Goal: Transaction & Acquisition: Purchase product/service

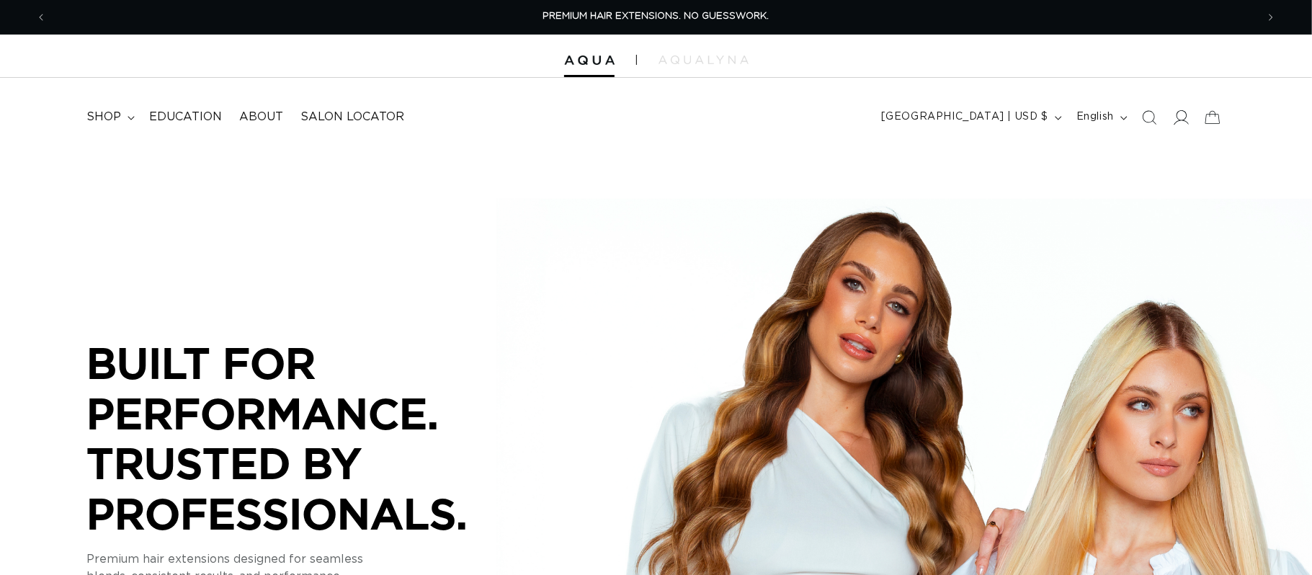
click at [1181, 119] on icon at bounding box center [1180, 116] width 15 height 15
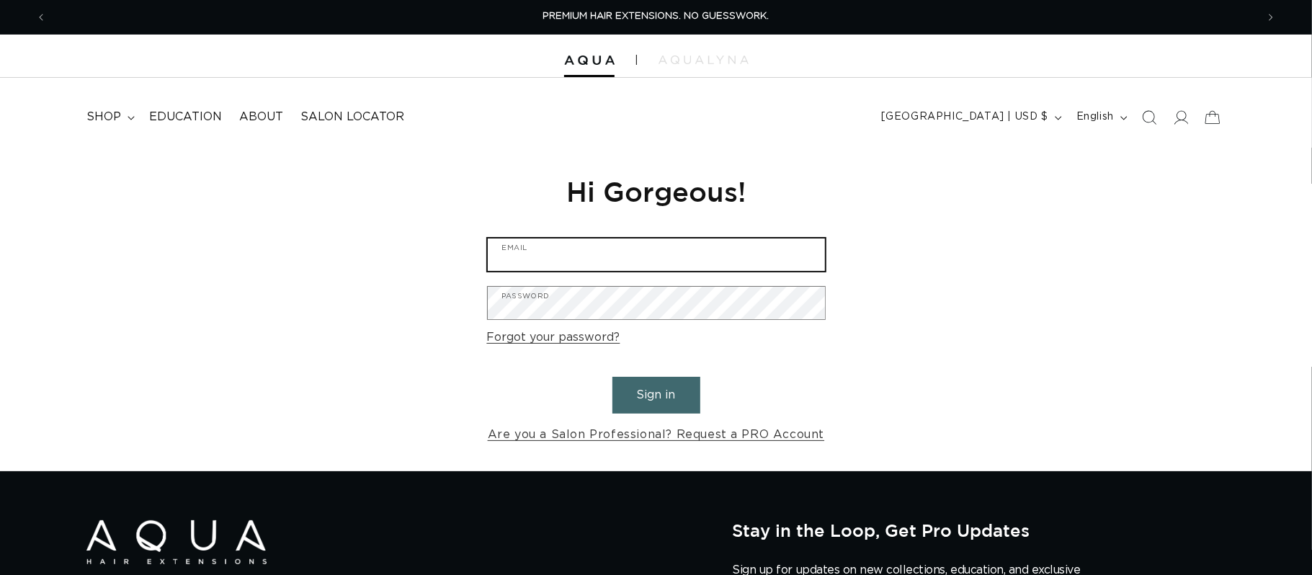
type input "briohairco@gmail.com"
drag, startPoint x: 640, startPoint y: 395, endPoint x: 688, endPoint y: 414, distance: 51.8
click at [639, 395] on button "Sign in" at bounding box center [656, 395] width 88 height 37
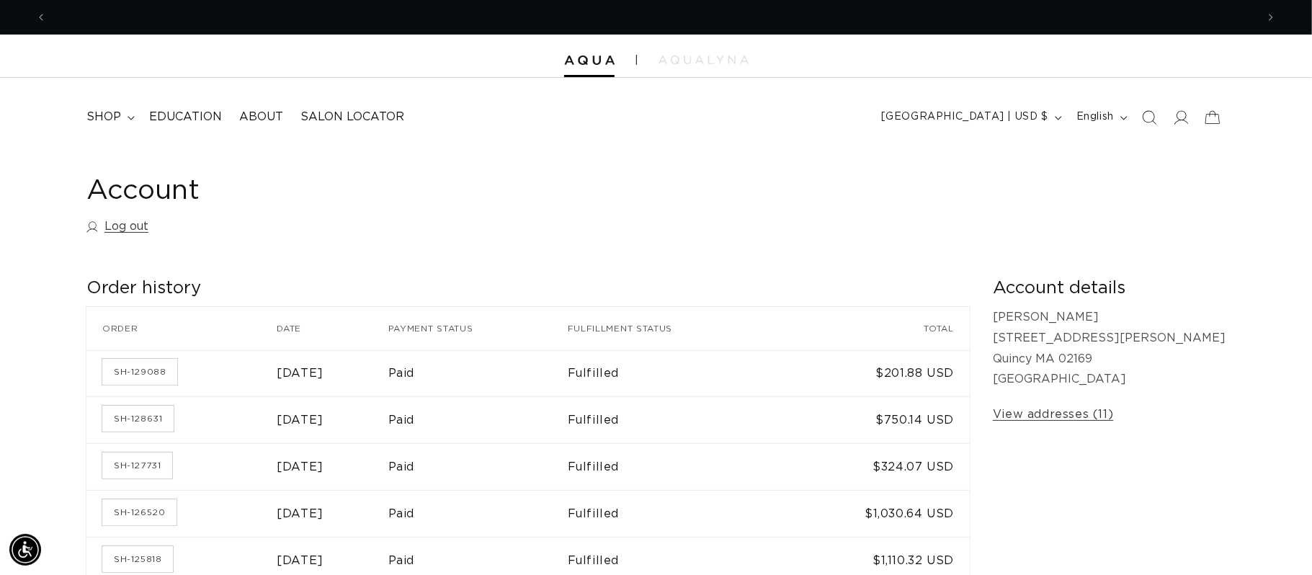
scroll to position [0, 1210]
click at [113, 115] on span "shop" at bounding box center [103, 116] width 35 height 15
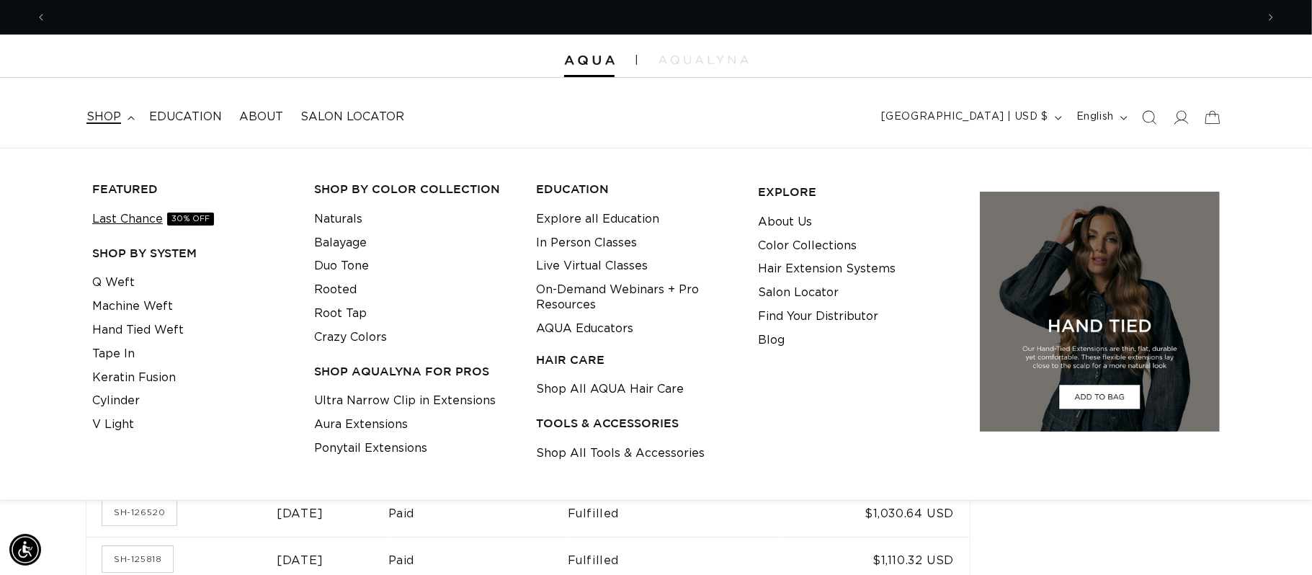
scroll to position [0, 2419]
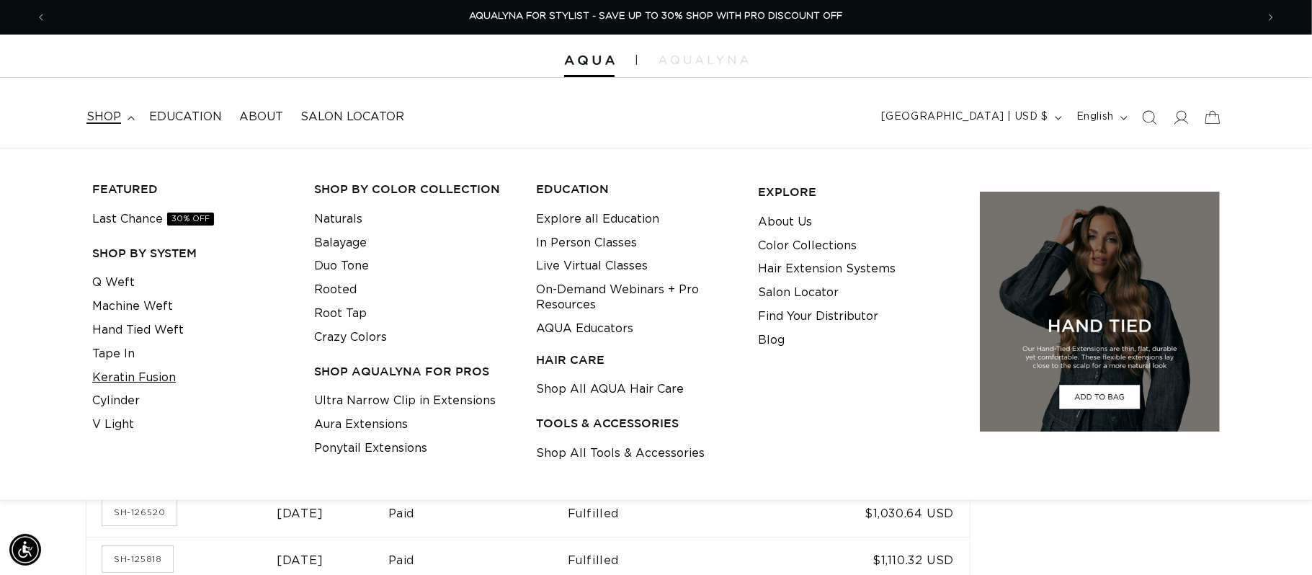
click at [146, 372] on link "Keratin Fusion" at bounding box center [134, 378] width 84 height 24
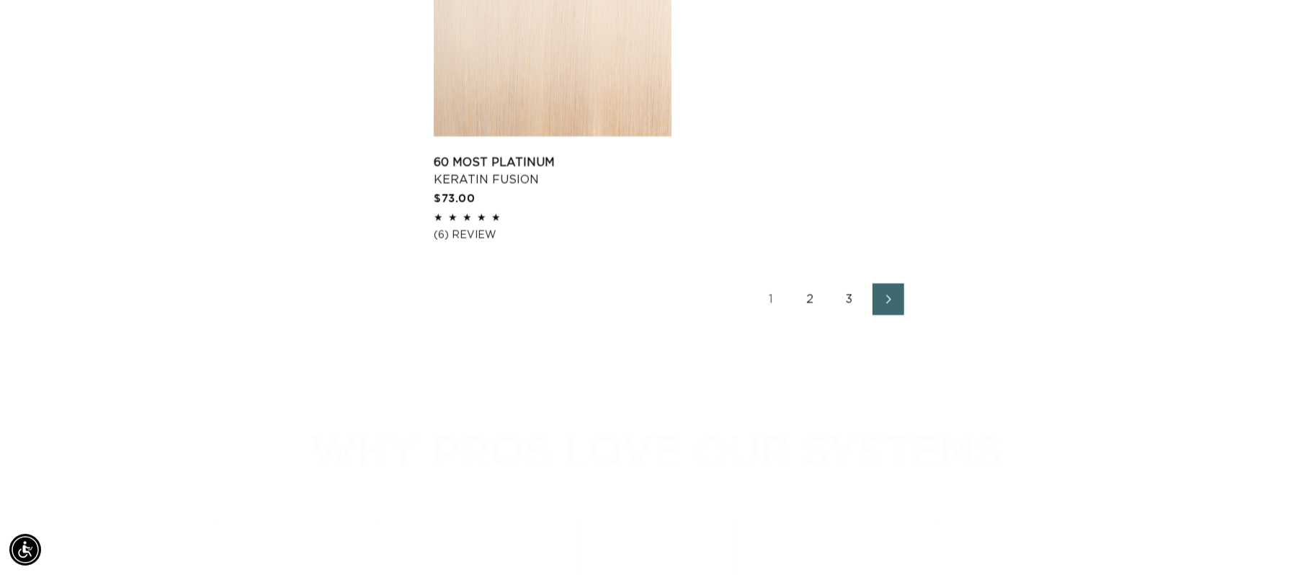
scroll to position [2657, 0]
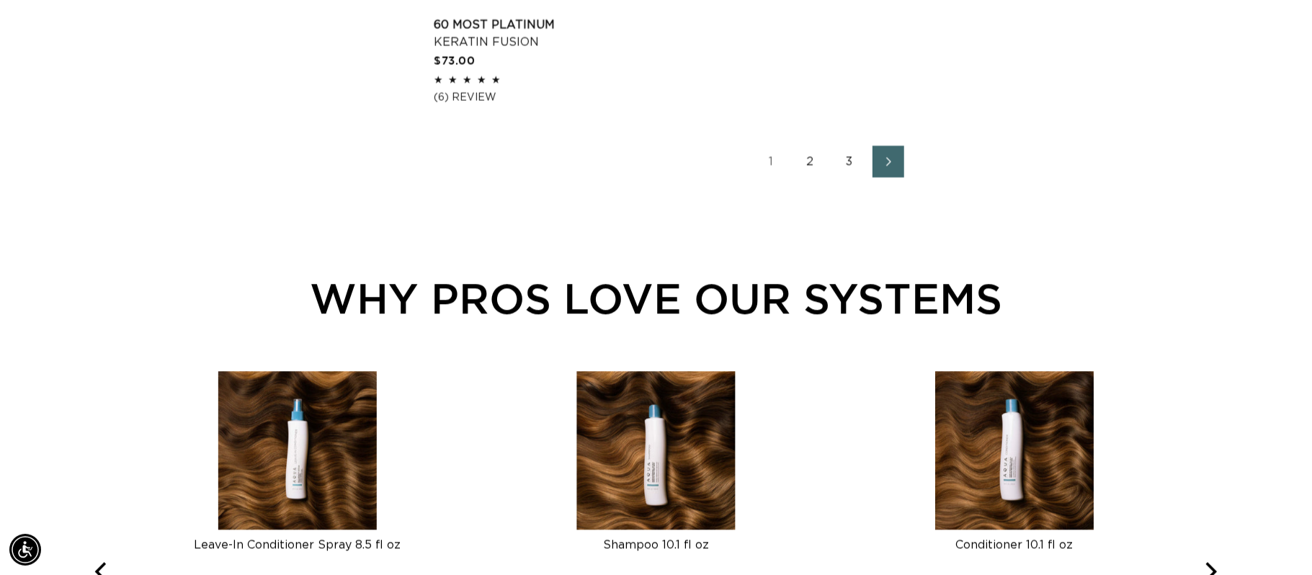
click at [851, 164] on link "3" at bounding box center [849, 162] width 32 height 32
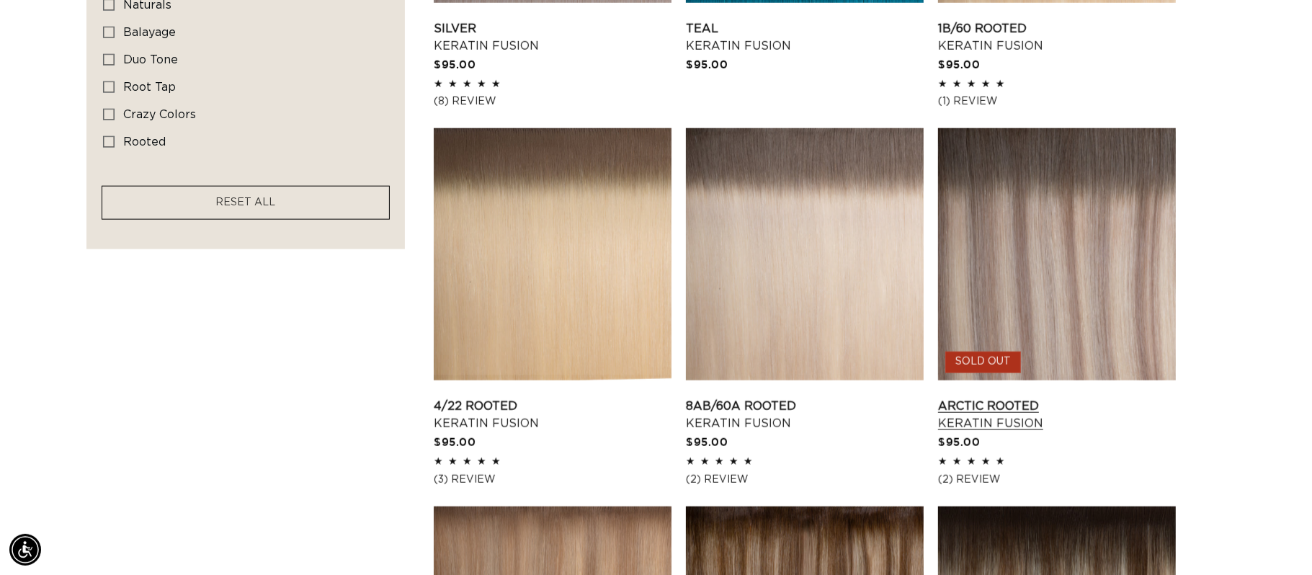
scroll to position [0, 1210]
click at [1013, 421] on link "Arctic Rooted Keratin Fusion" at bounding box center [1057, 415] width 238 height 35
